Goal: Task Accomplishment & Management: Manage account settings

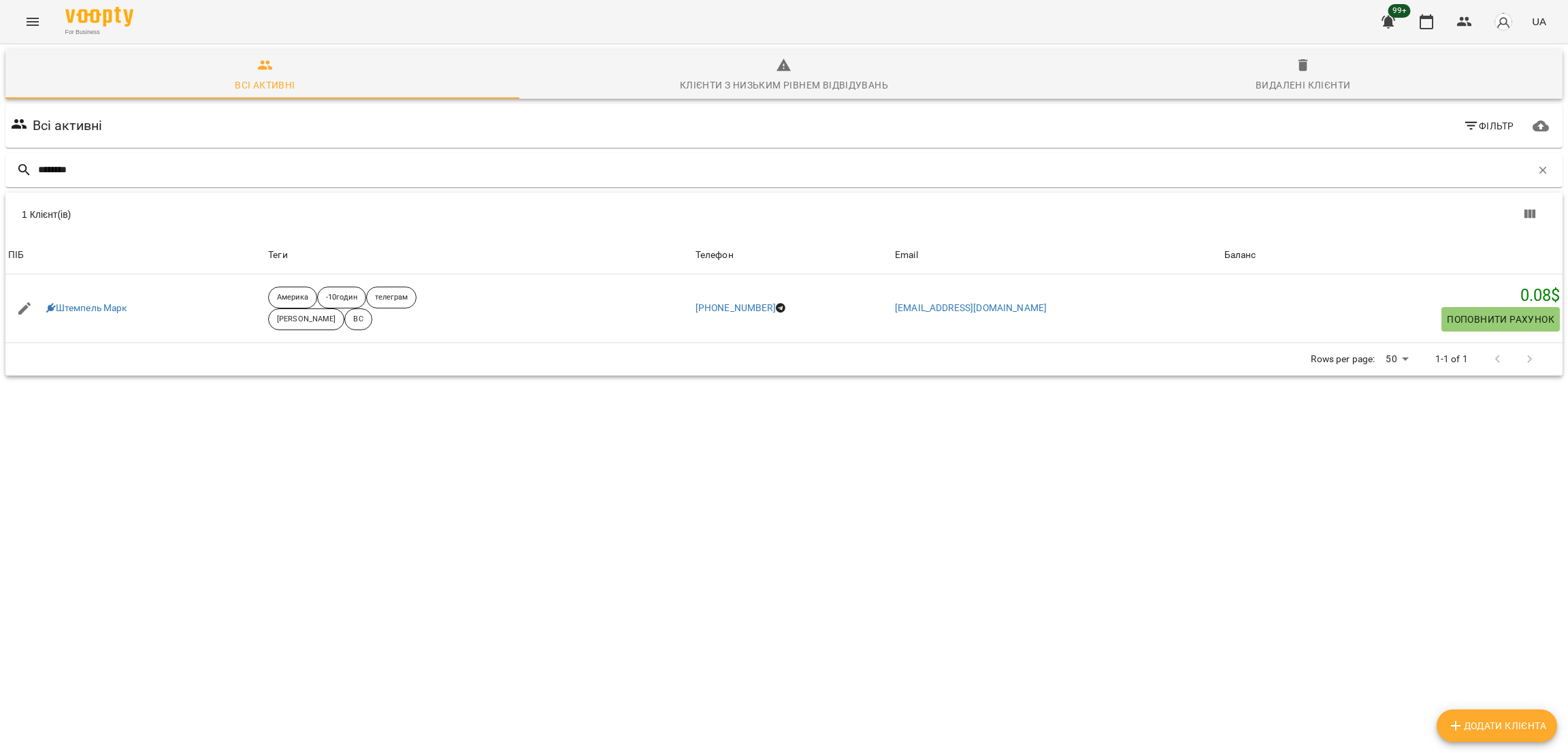
drag, startPoint x: 0, startPoint y: 0, endPoint x: 0, endPoint y: 171, distance: 171.0
click at [0, 171] on div "Всі активні Клієнти з низьким рівнем відвідувань Видалені клієнти Всі активні Ф…" at bounding box center [784, 260] width 1574 height 437
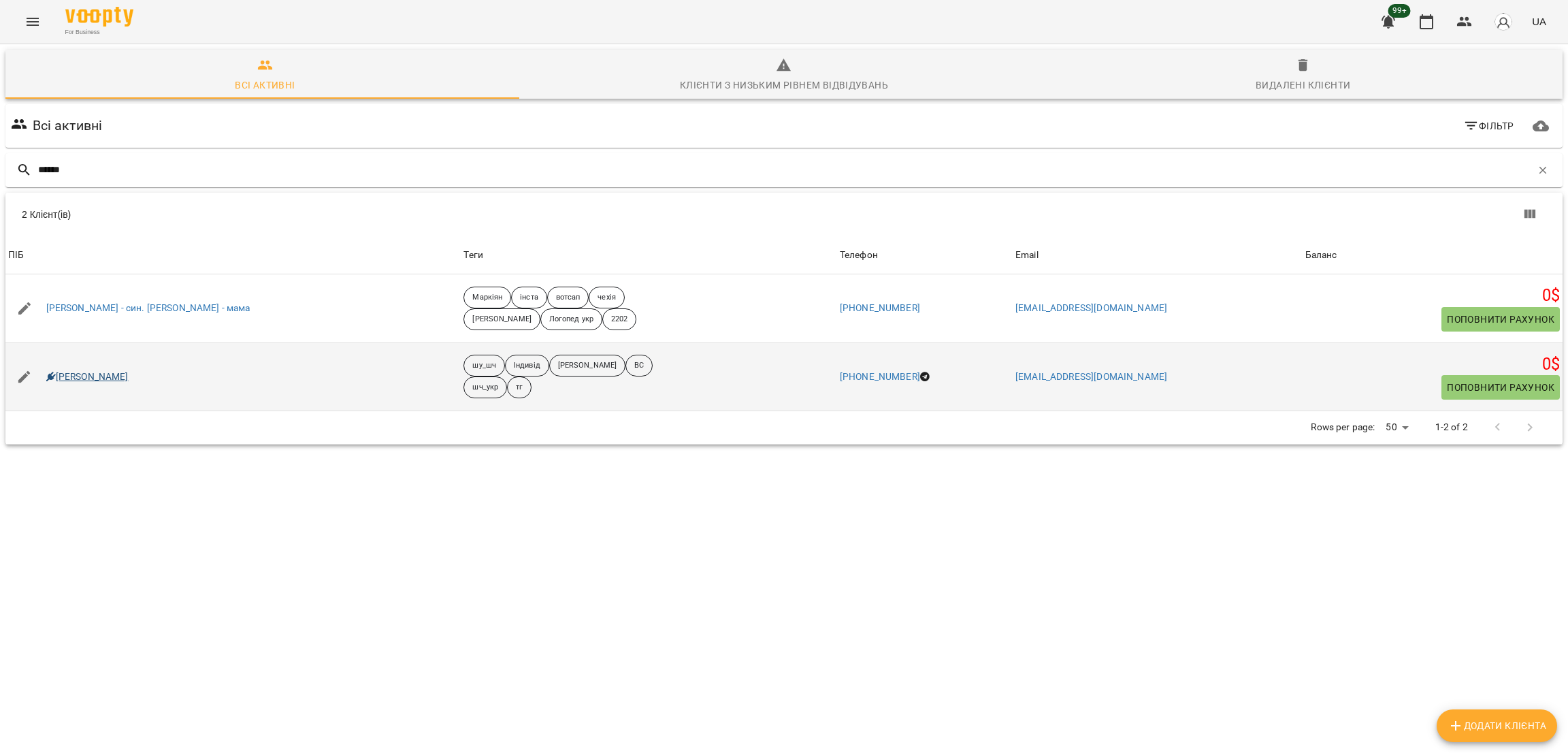
type input "******"
click at [80, 377] on link "[PERSON_NAME]" at bounding box center [87, 377] width 83 height 14
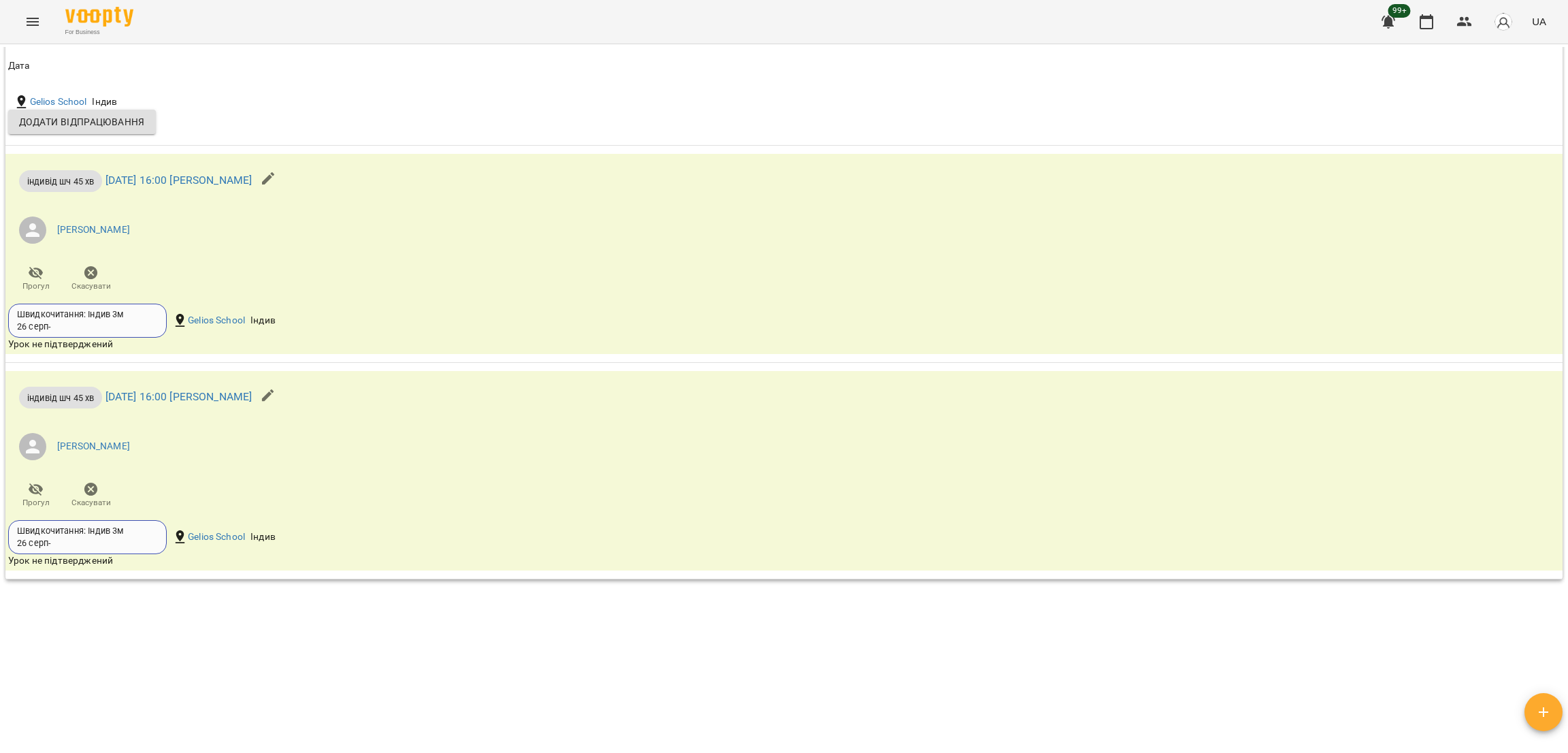
scroll to position [2053, 0]
click at [101, 292] on span "Скасувати" at bounding box center [91, 279] width 39 height 27
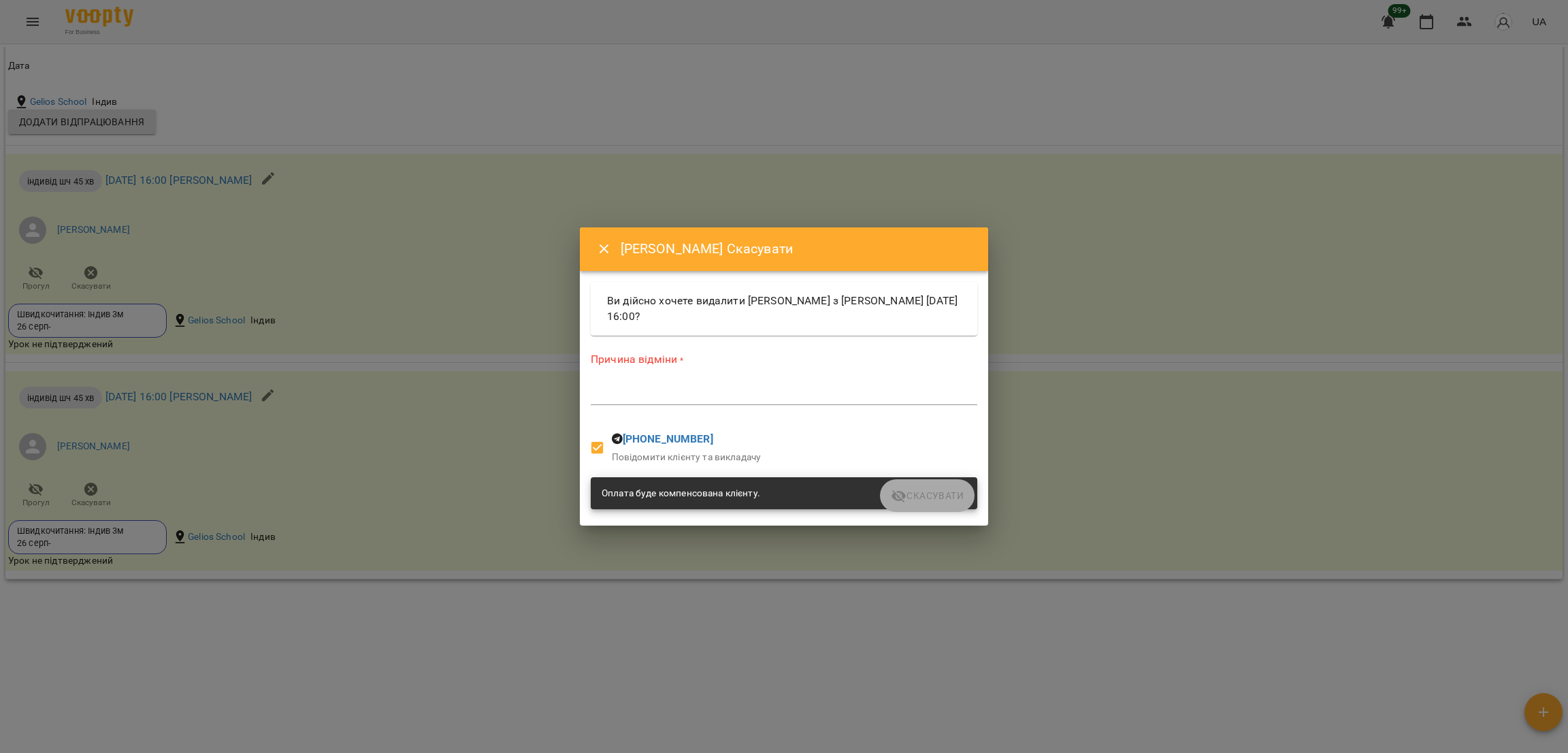
click at [665, 402] on div "*" at bounding box center [784, 394] width 386 height 22
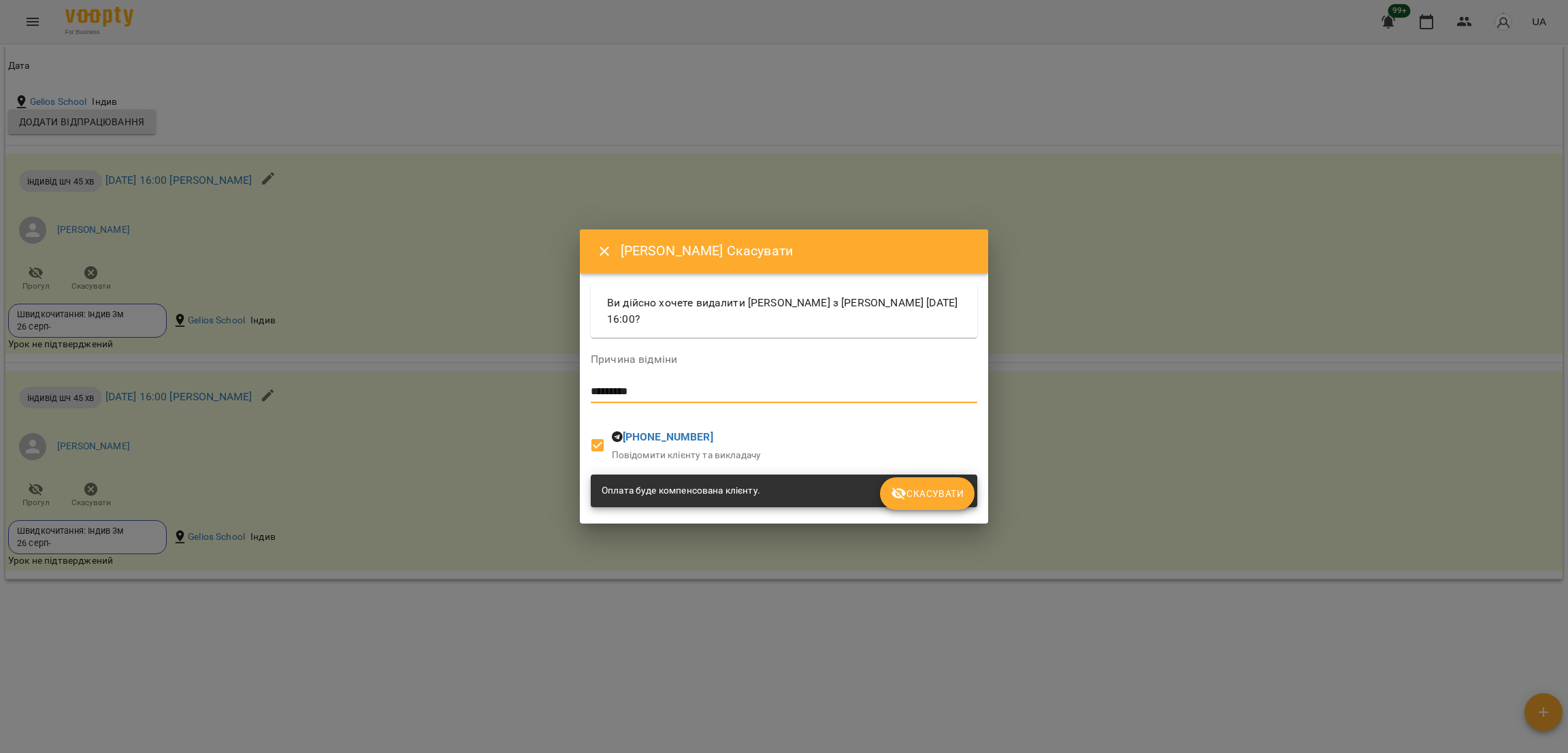
type textarea "*********"
click at [923, 495] on span "Скасувати" at bounding box center [927, 493] width 72 height 16
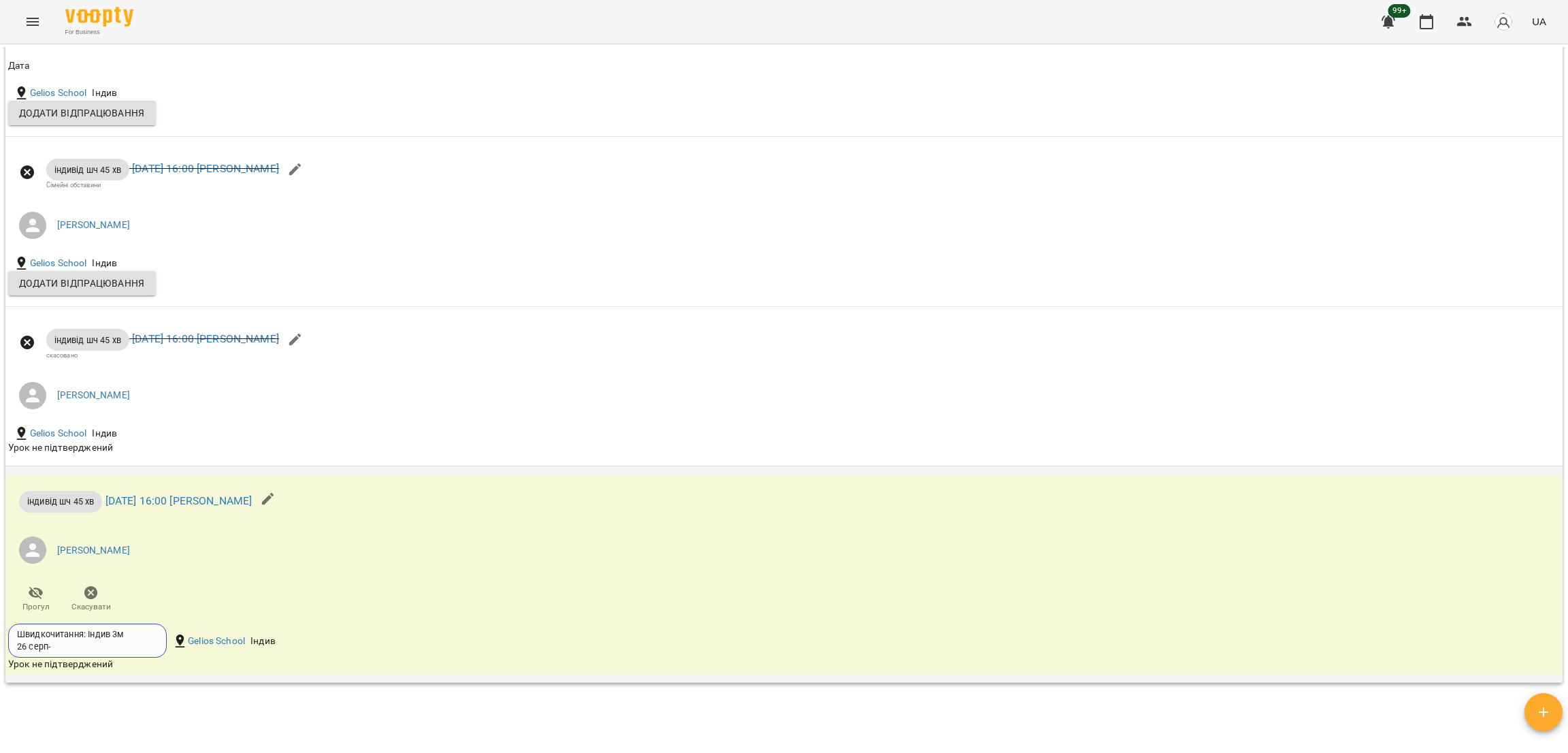
scroll to position [1888, 0]
click at [93, 613] on span "Скасувати" at bounding box center [91, 608] width 39 height 12
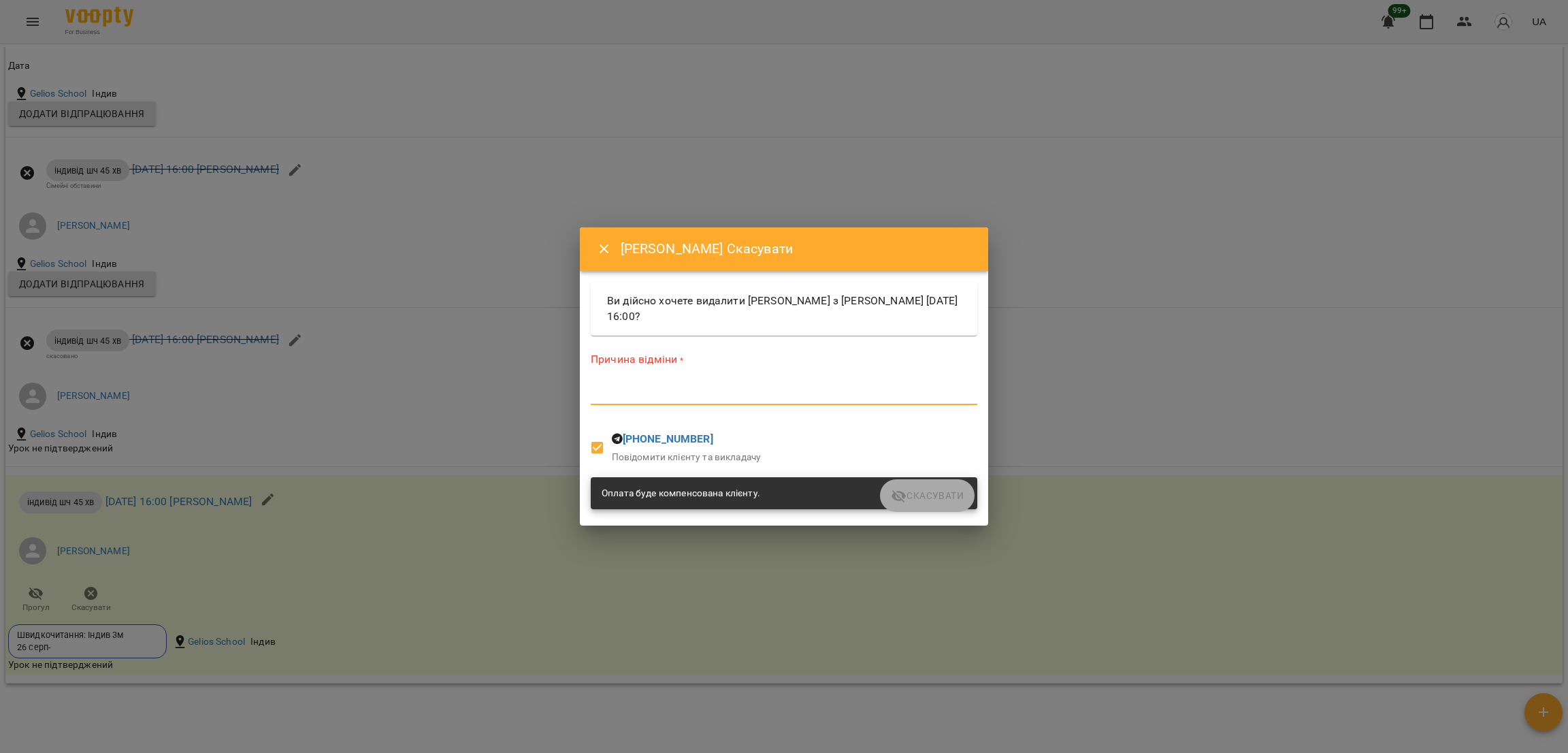
click at [654, 400] on textarea at bounding box center [784, 393] width 386 height 13
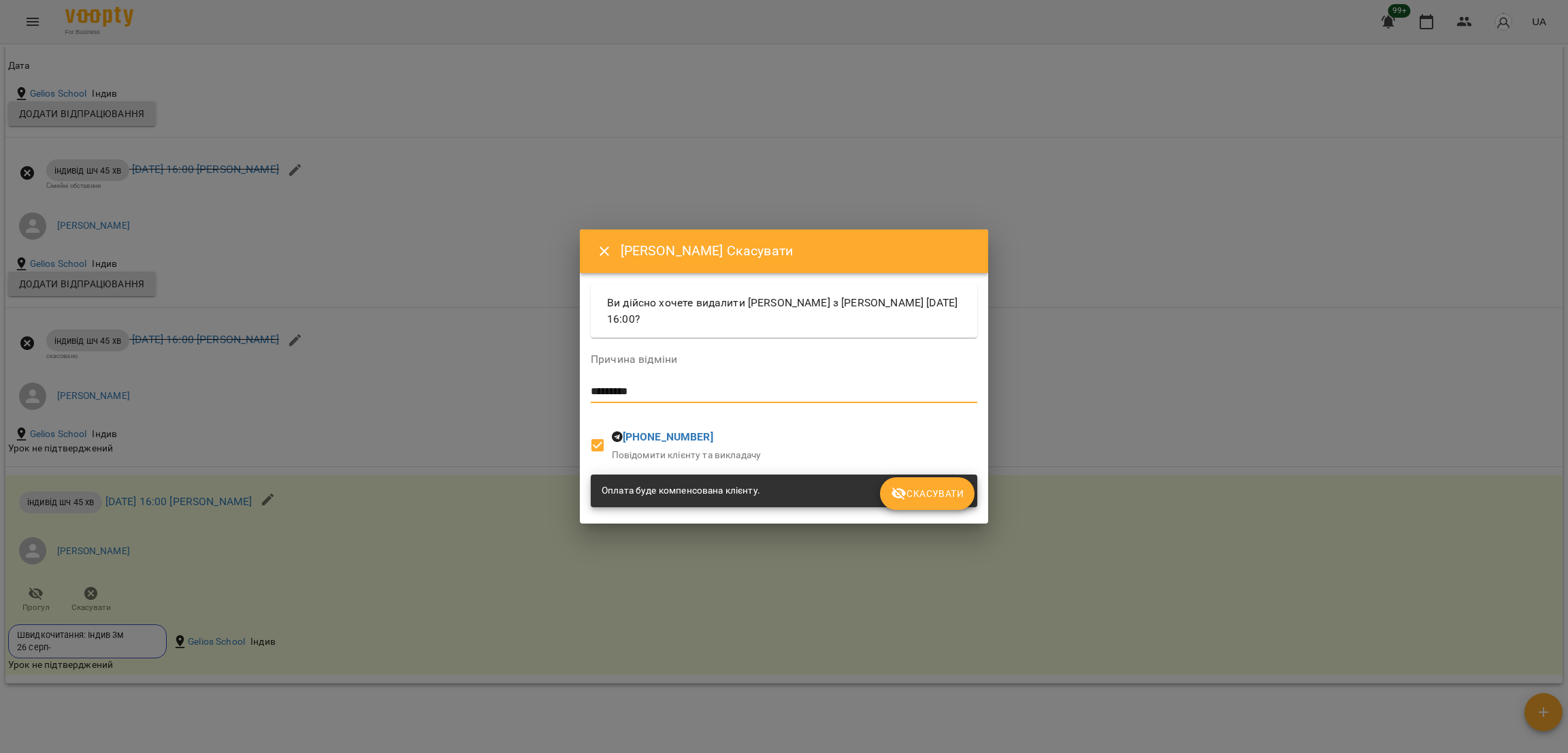
type textarea "*********"
click at [946, 500] on span "Скасувати" at bounding box center [927, 493] width 72 height 16
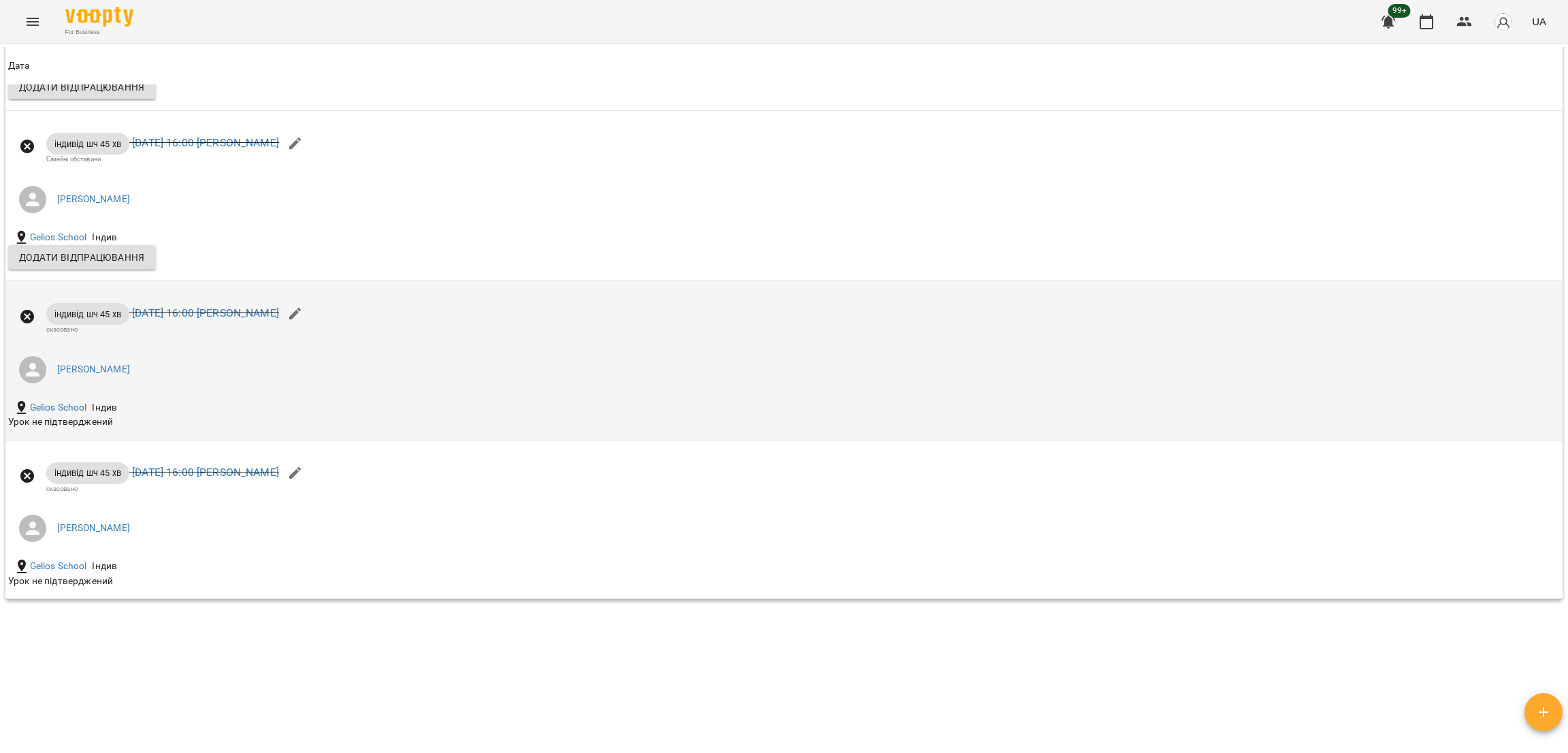
scroll to position [1918, 0]
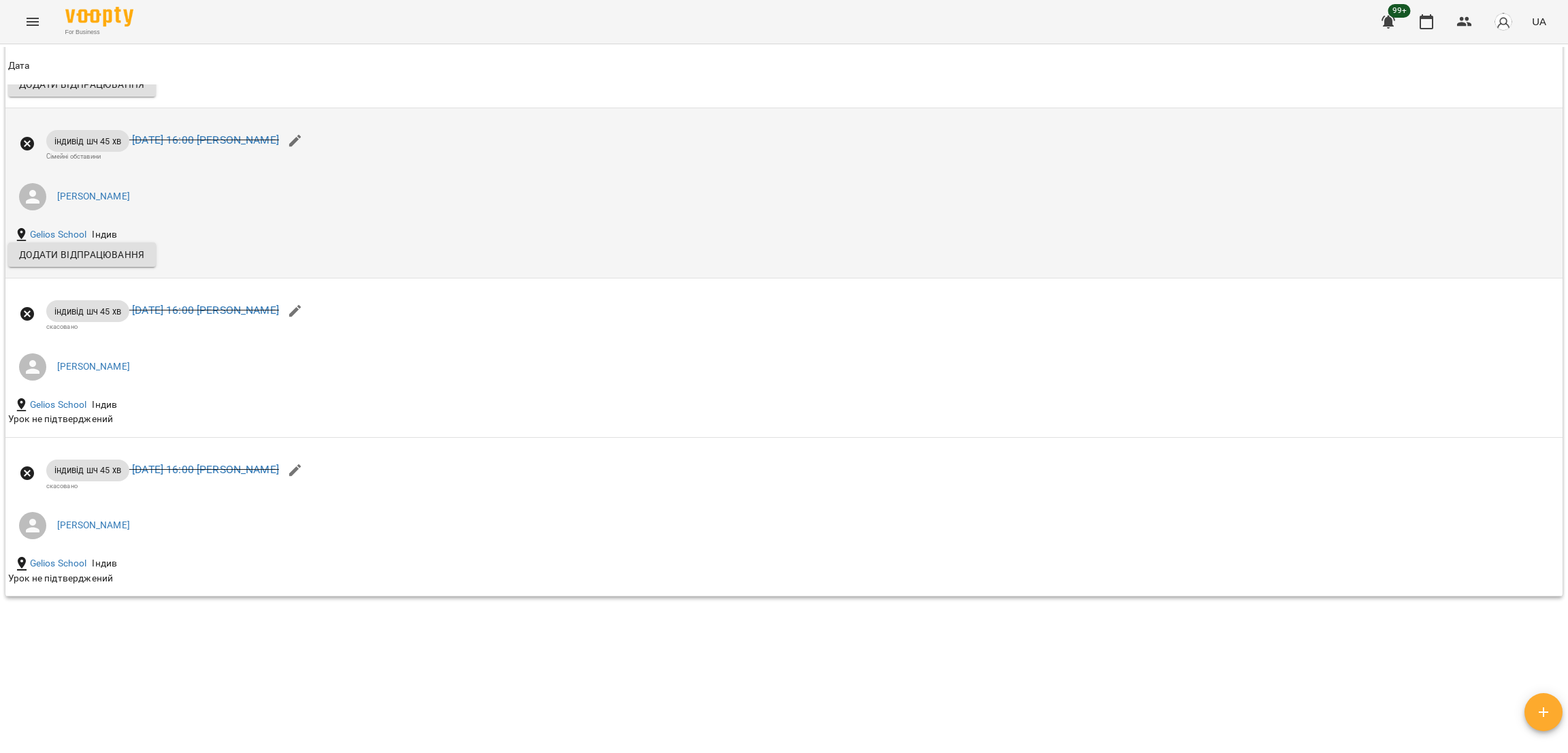
click at [240, 216] on li "[PERSON_NAME]" at bounding box center [524, 196] width 1033 height 38
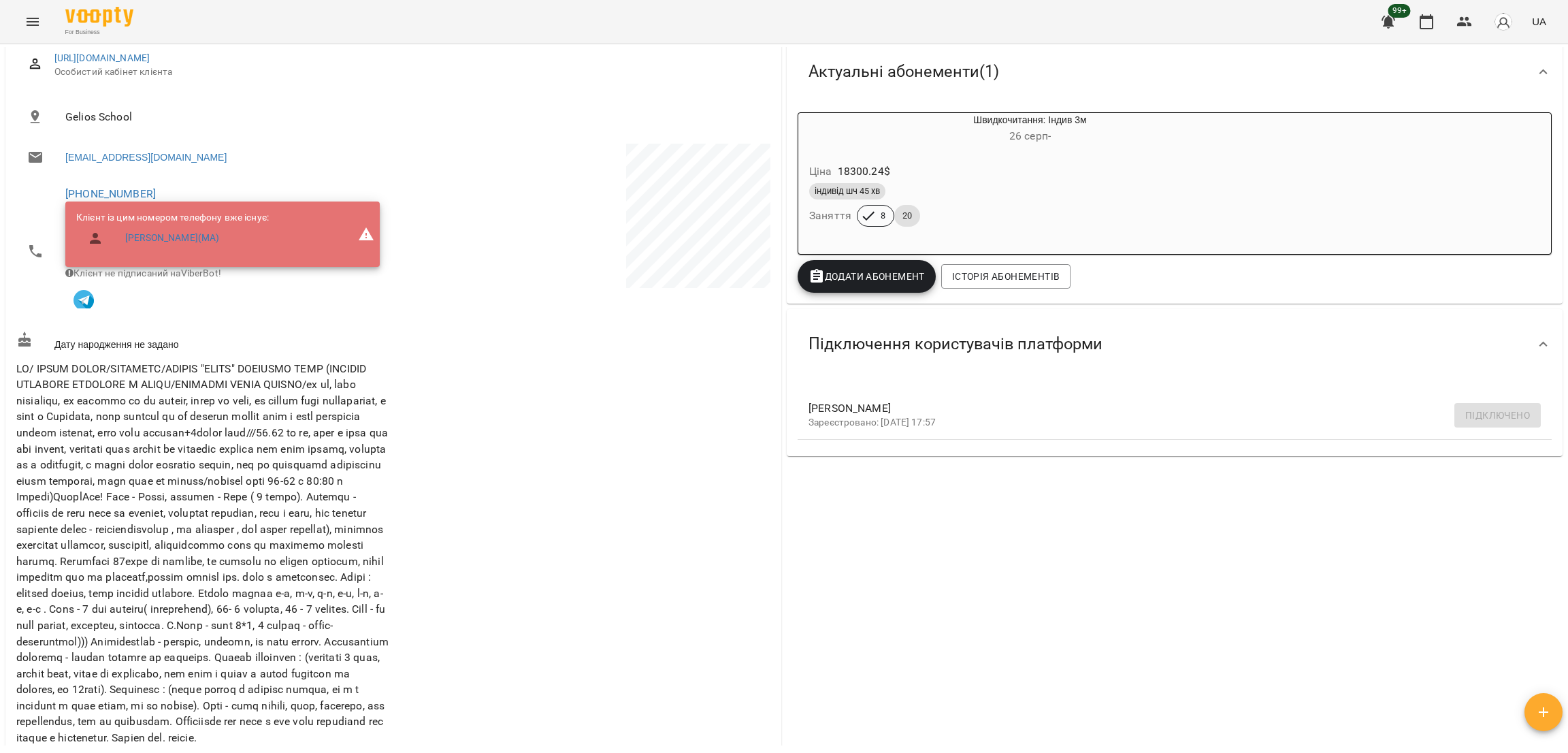
scroll to position [0, 0]
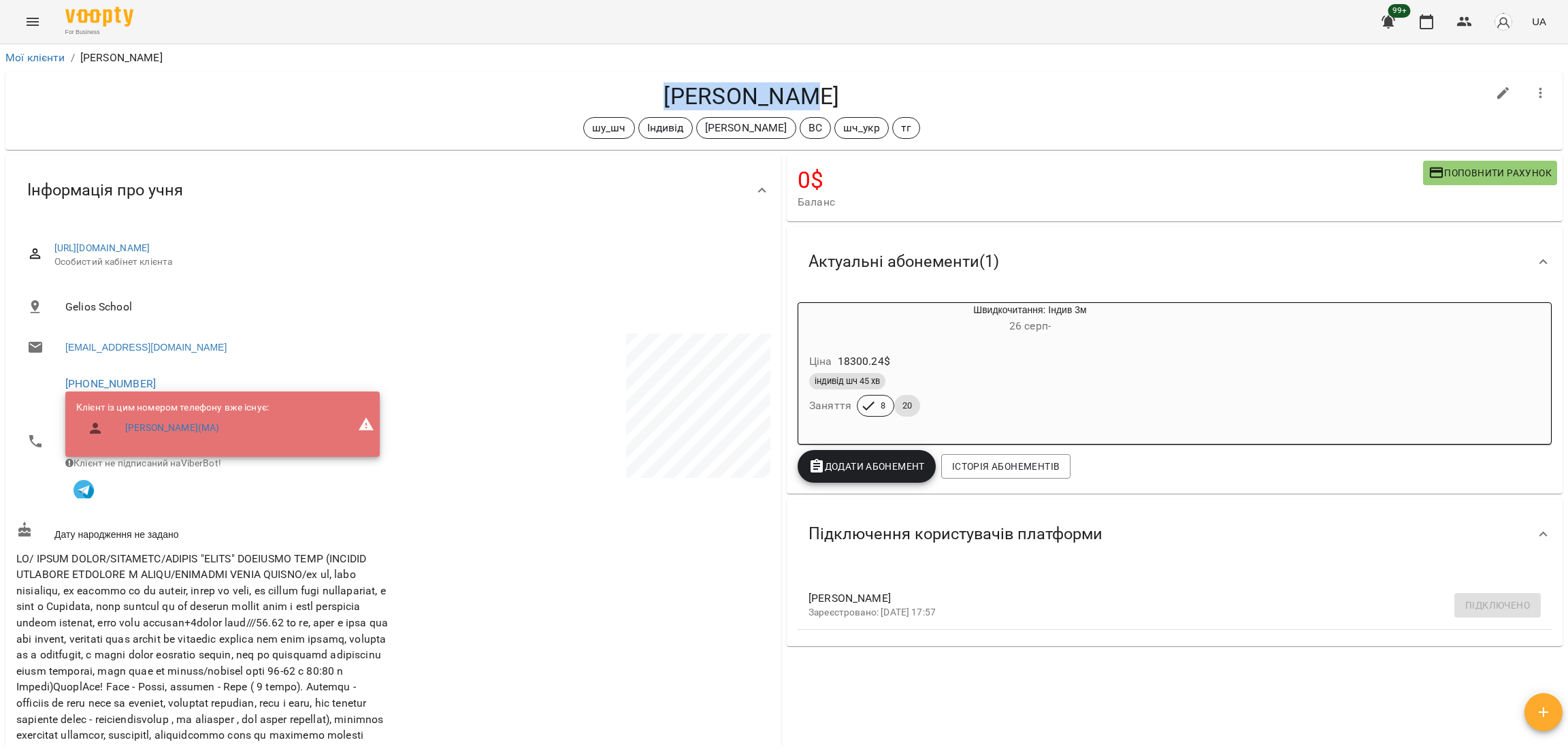
drag, startPoint x: 673, startPoint y: 90, endPoint x: 822, endPoint y: 100, distance: 149.3
click at [822, 100] on h4 "[PERSON_NAME]" at bounding box center [751, 96] width 1471 height 28
copy h4 "[PERSON_NAME]"
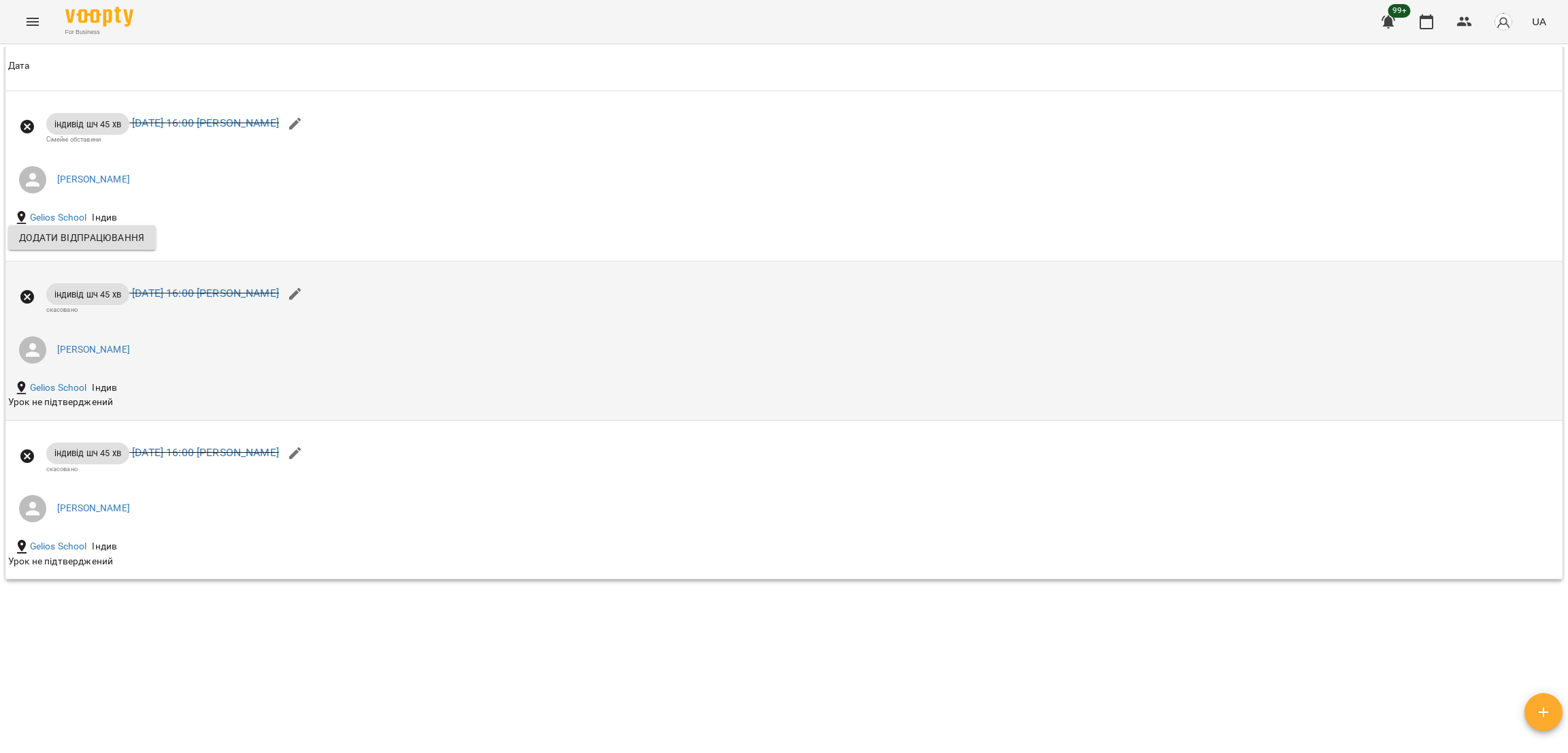
scroll to position [1987, 0]
